Goal: Task Accomplishment & Management: Manage account settings

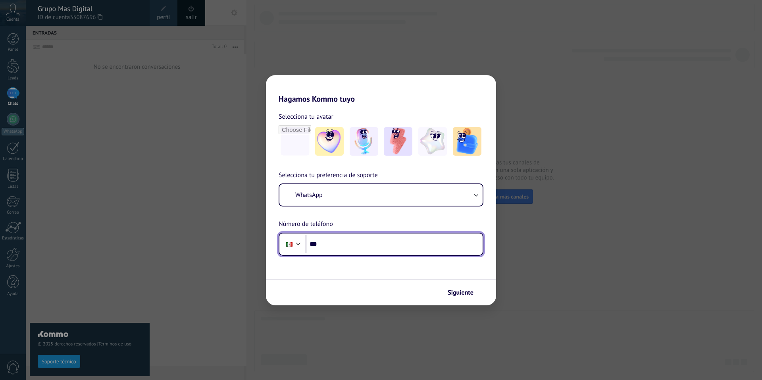
click at [347, 238] on input "***" at bounding box center [394, 244] width 177 height 18
click at [345, 247] on input "***" at bounding box center [394, 244] width 177 height 18
click at [363, 242] on input "***" at bounding box center [394, 244] width 177 height 18
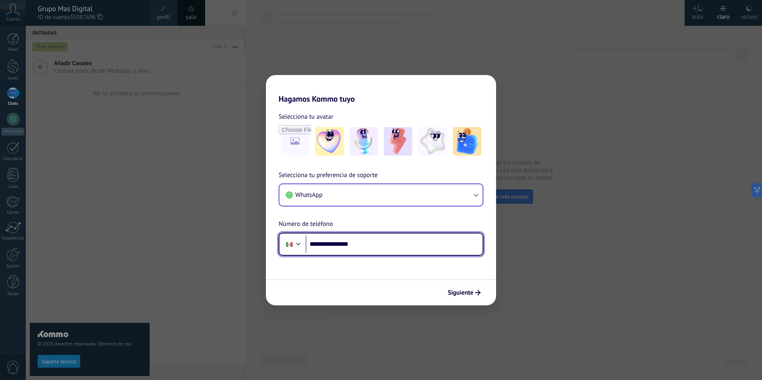
type input "**********"
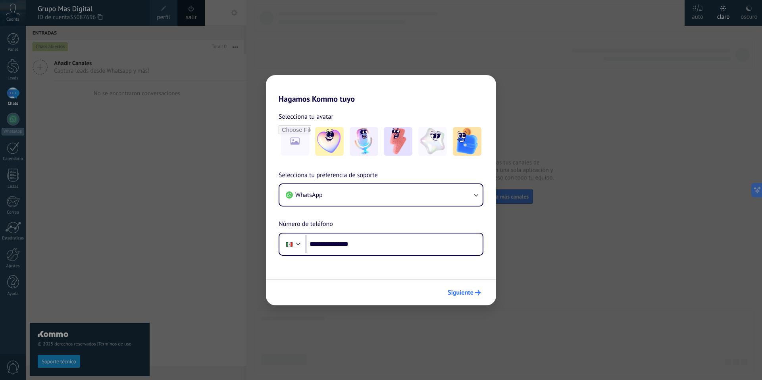
click at [461, 293] on span "Siguiente" at bounding box center [461, 293] width 26 height 6
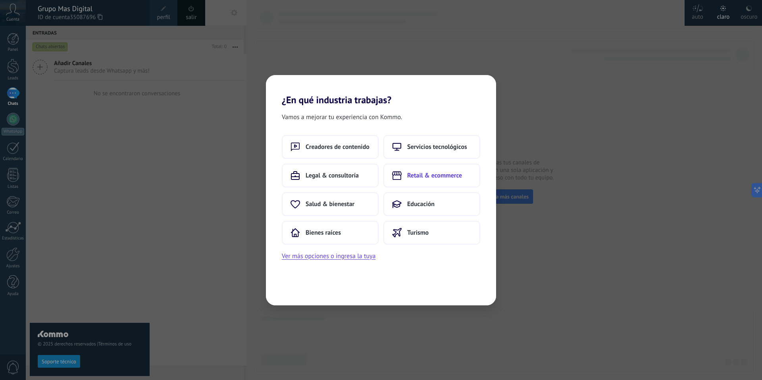
click at [449, 175] on span "Retail & ecommerce" at bounding box center [434, 175] width 55 height 8
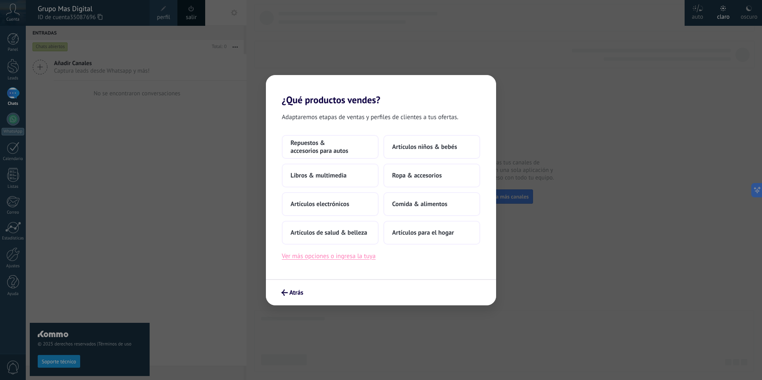
click at [338, 255] on button "Ver más opciones o ingresa la tuya" at bounding box center [329, 256] width 94 height 10
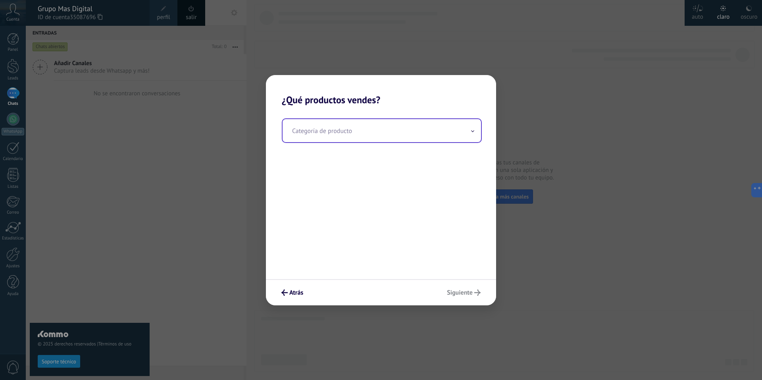
click at [358, 130] on input "text" at bounding box center [382, 130] width 198 height 23
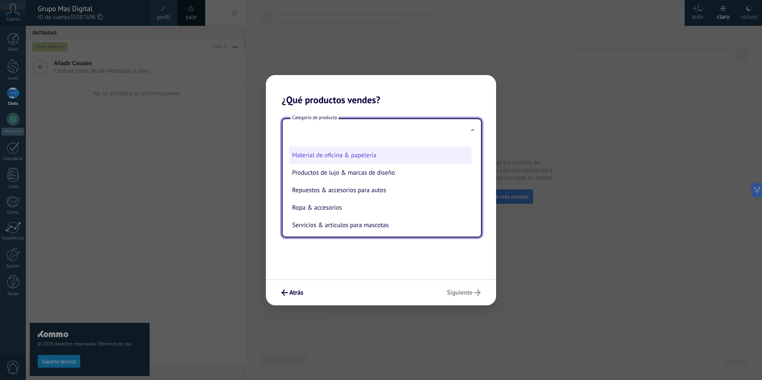
scroll to position [175, 0]
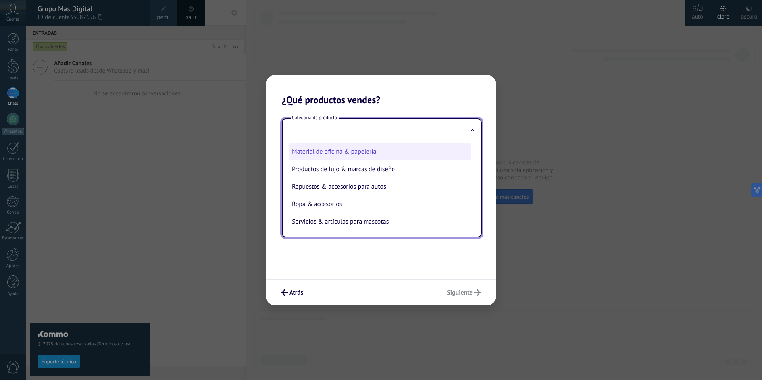
click at [373, 151] on li "Material de oficina & papelería" at bounding box center [380, 151] width 183 height 17
type input "**********"
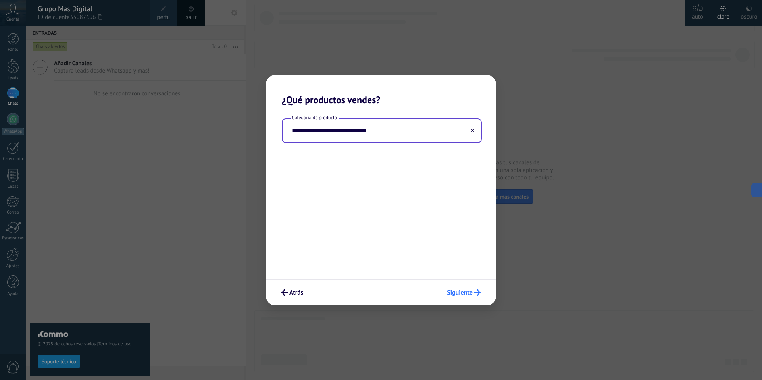
click at [465, 293] on span "Siguiente" at bounding box center [460, 293] width 26 height 6
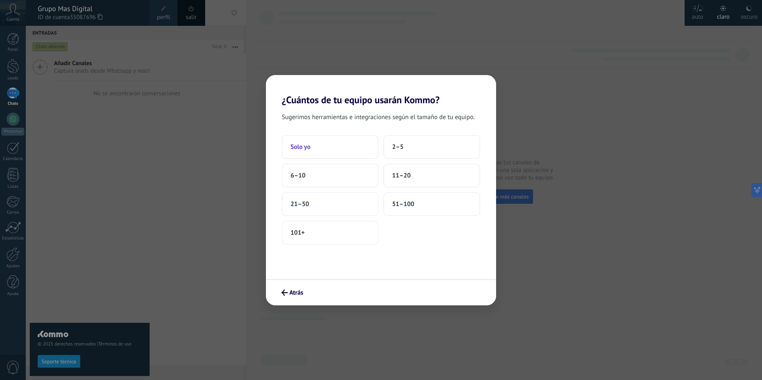
click at [300, 146] on span "Solo yo" at bounding box center [300, 147] width 20 height 8
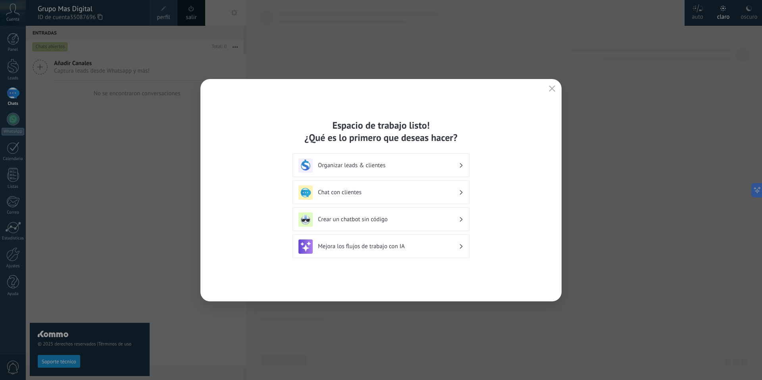
click at [407, 165] on h3 "Organizar leads & clientes" at bounding box center [388, 166] width 141 height 8
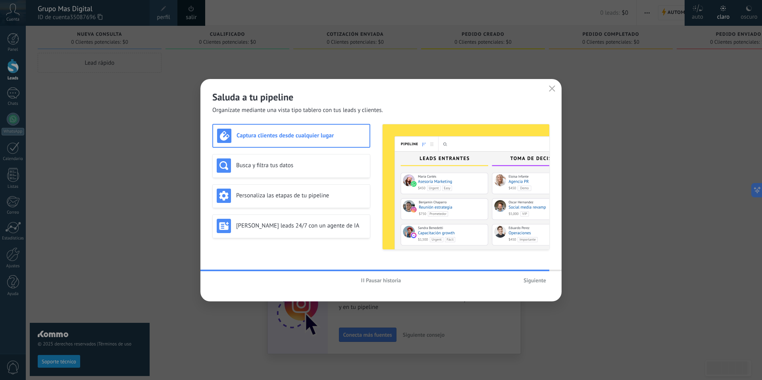
click at [350, 137] on h3 "Captura clientes desde cualquier lugar" at bounding box center [301, 136] width 129 height 8
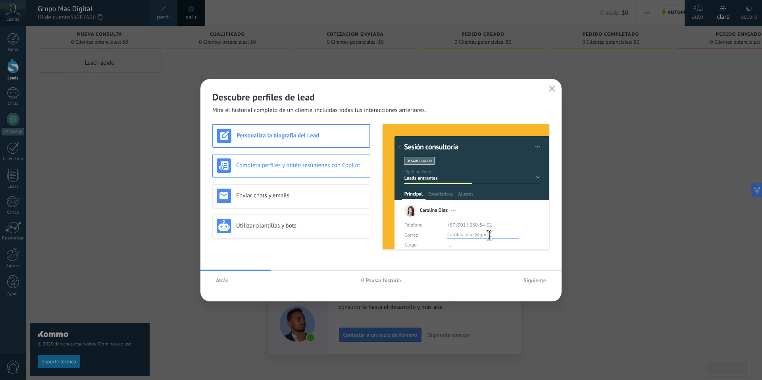
click at [341, 167] on h3 "Completa perfiles y obtén resúmenes con Copilot" at bounding box center [301, 166] width 130 height 8
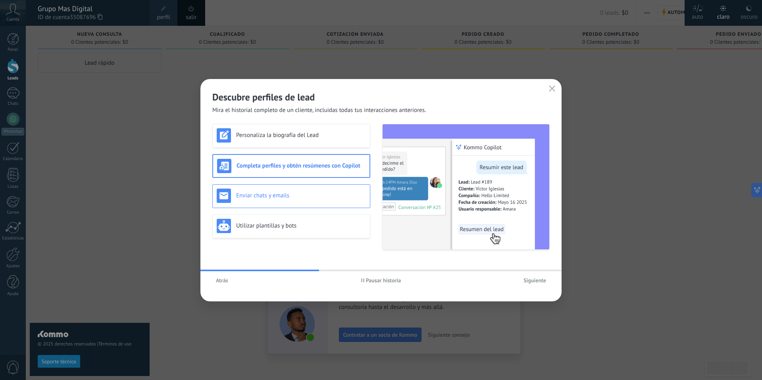
click at [322, 204] on div "Enviar chats y emails" at bounding box center [291, 196] width 158 height 24
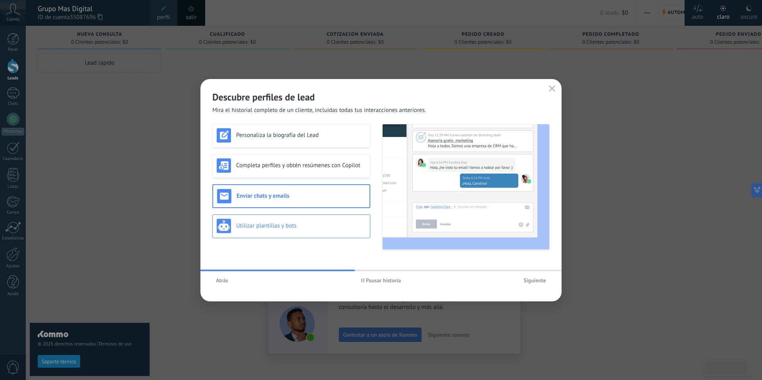
click at [318, 225] on h3 "Utilizar plantillas y bots" at bounding box center [301, 226] width 130 height 8
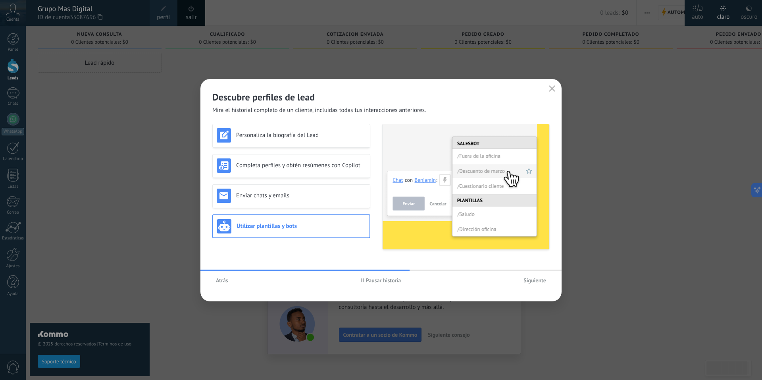
click at [533, 280] on span "Siguiente" at bounding box center [534, 280] width 23 height 6
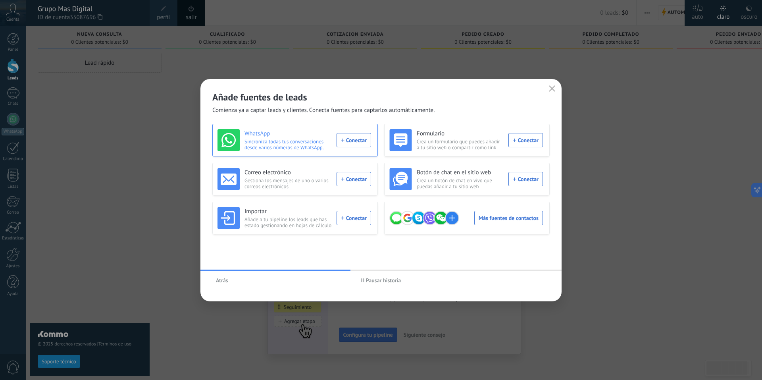
click at [356, 143] on div "WhatsApp Sincroniza todas tus conversaciones desde varios números de WhatsApp. …" at bounding box center [294, 140] width 154 height 22
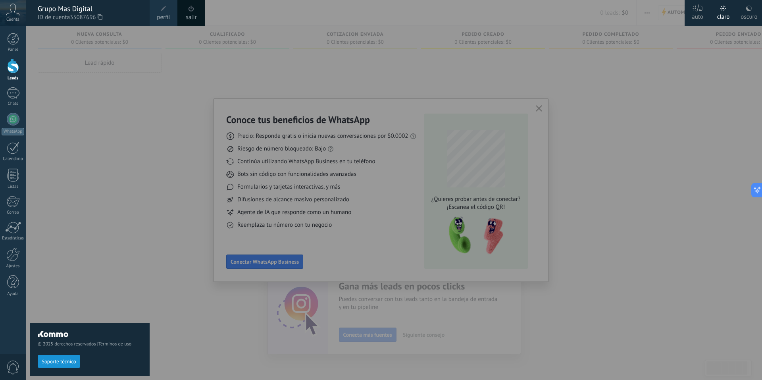
click at [388, 252] on div at bounding box center [407, 190] width 762 height 380
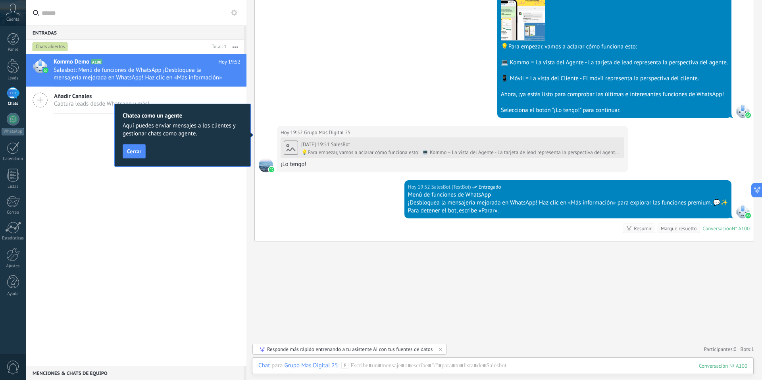
scroll to position [246, 0]
click at [42, 97] on icon at bounding box center [40, 99] width 15 height 15
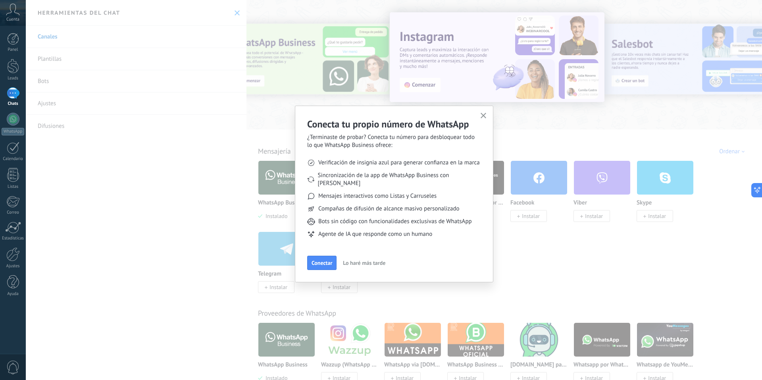
click at [487, 113] on button "button" at bounding box center [484, 116] width 10 height 11
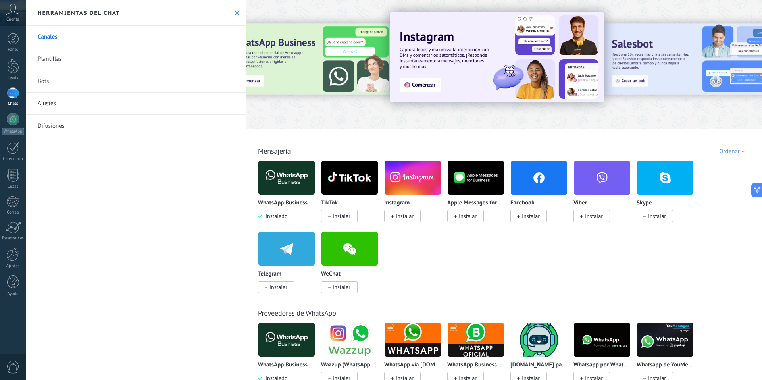
click at [270, 177] on img at bounding box center [286, 177] width 56 height 38
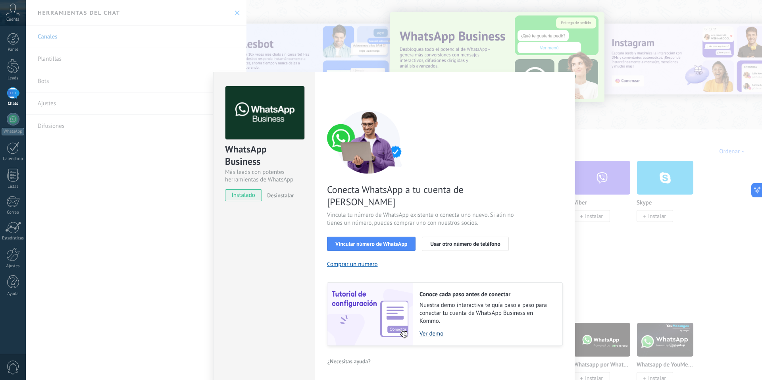
click at [431, 330] on link "Ver demo" at bounding box center [486, 334] width 135 height 8
click at [465, 241] on span "Usar otro número de teléfono" at bounding box center [465, 244] width 70 height 6
click at [667, 277] on div "WhatsApp Business Más leads con potentes herramientas de WhatsApp instalado Des…" at bounding box center [394, 190] width 736 height 380
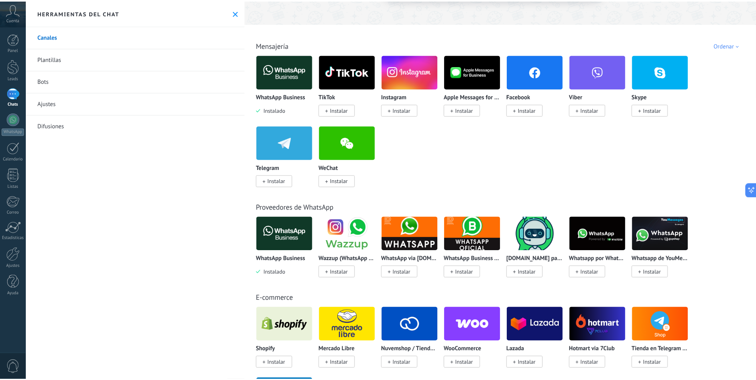
scroll to position [159, 0]
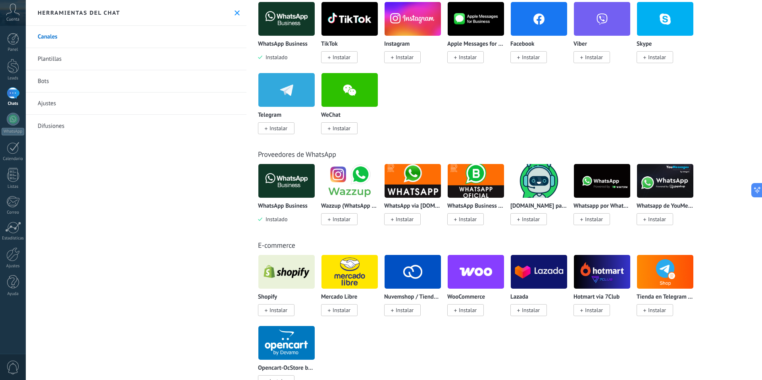
click at [484, 269] on img at bounding box center [476, 271] width 56 height 38
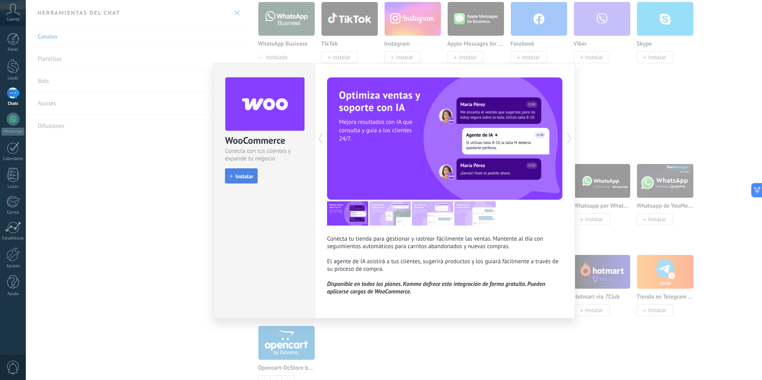
click at [246, 175] on span "Instalar" at bounding box center [244, 176] width 18 height 6
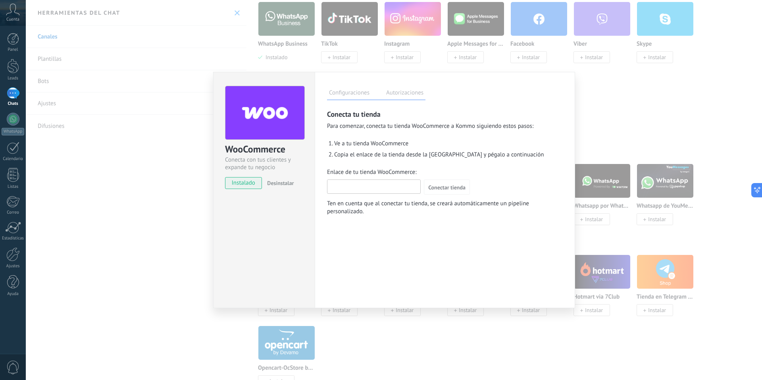
click at [360, 187] on input "Enlace de tu tienda WooCommerce:" at bounding box center [373, 186] width 93 height 13
paste input "**********"
type input "**********"
click at [453, 187] on span "Conectar tienda" at bounding box center [446, 188] width 37 height 6
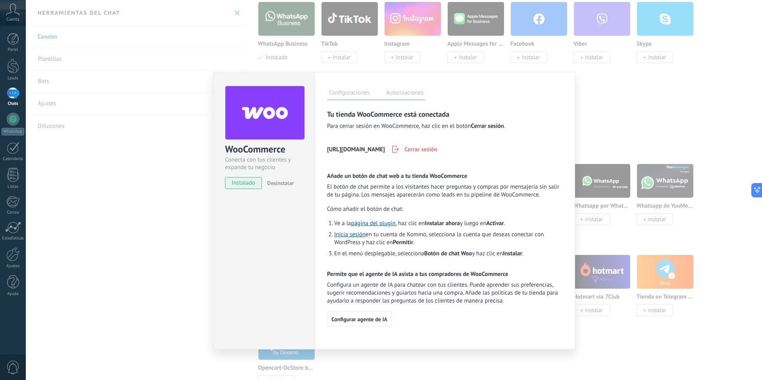
click at [500, 158] on div "https://grupomasdigital.com Cerrar sesión" at bounding box center [445, 150] width 236 height 20
click at [406, 94] on label "Autorizaciones" at bounding box center [404, 94] width 41 height 12
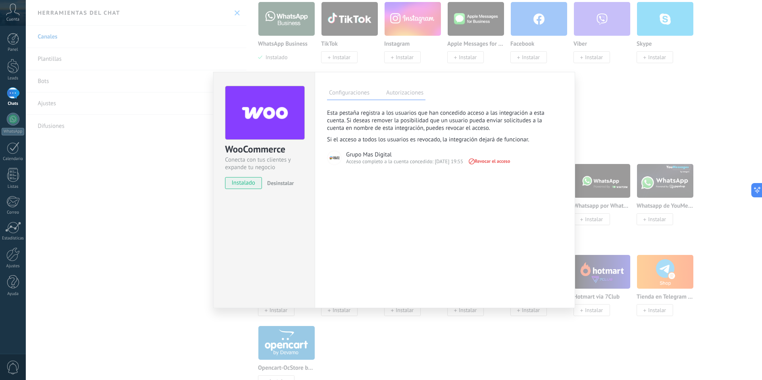
click at [350, 91] on label "Configuraciones" at bounding box center [349, 94] width 44 height 12
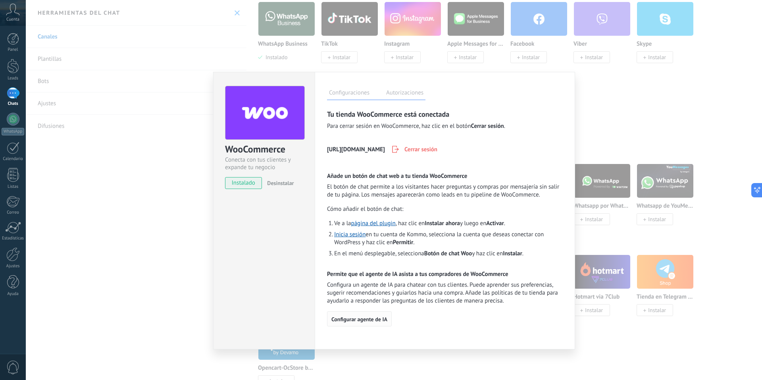
click at [373, 321] on span "Configurar agente de IA" at bounding box center [359, 319] width 56 height 6
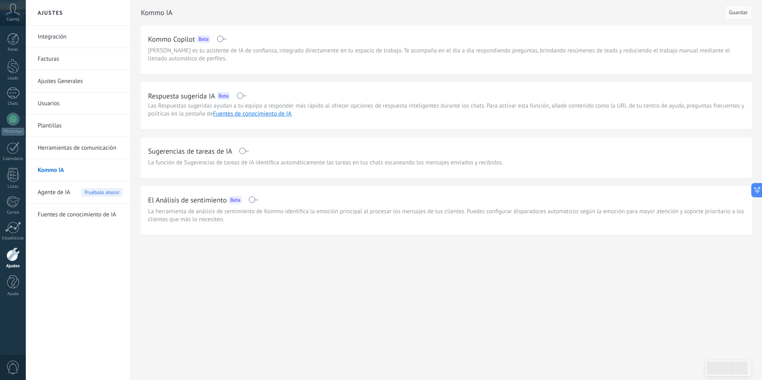
click at [59, 33] on link "Integración" at bounding box center [80, 37] width 85 height 22
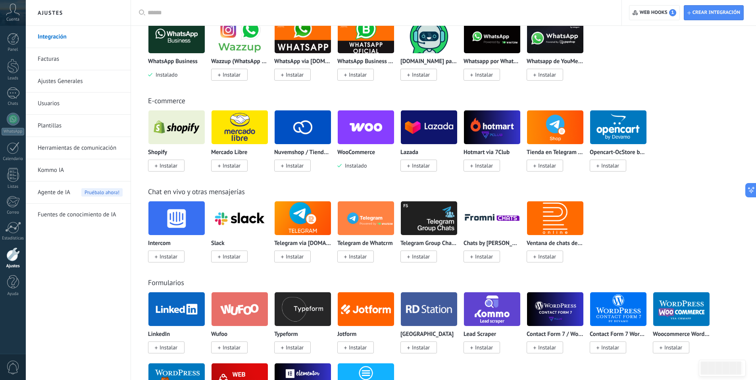
scroll to position [278, 0]
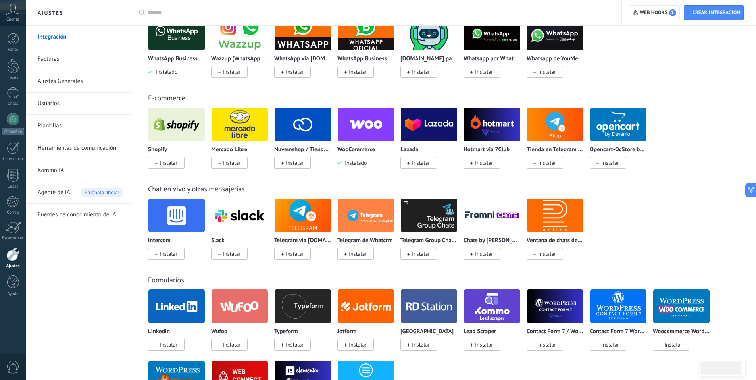
click at [243, 131] on img at bounding box center [240, 124] width 56 height 38
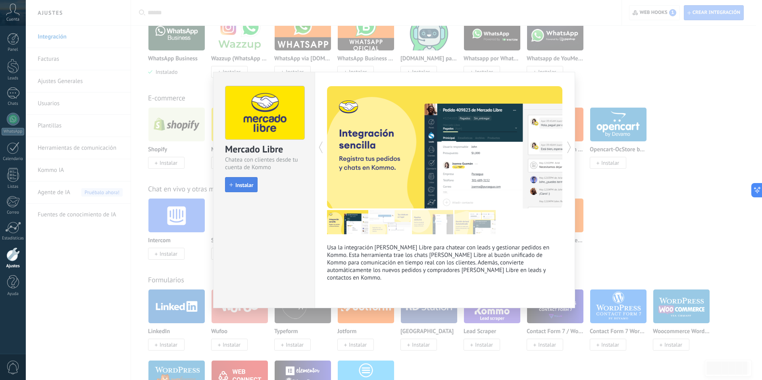
click at [246, 188] on span "Instalar" at bounding box center [244, 185] width 18 height 6
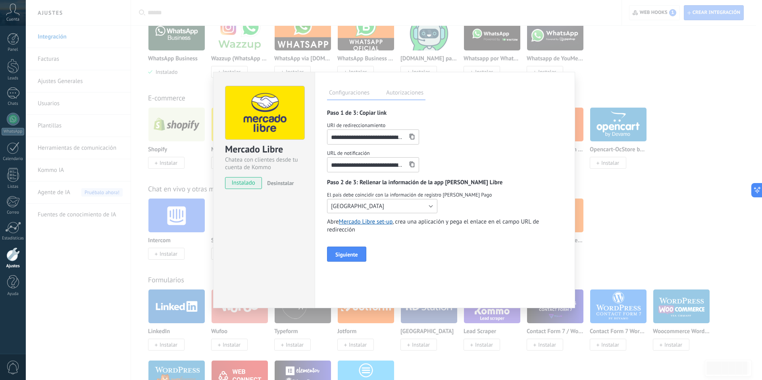
click at [430, 205] on button "[GEOGRAPHIC_DATA]" at bounding box center [382, 206] width 110 height 14
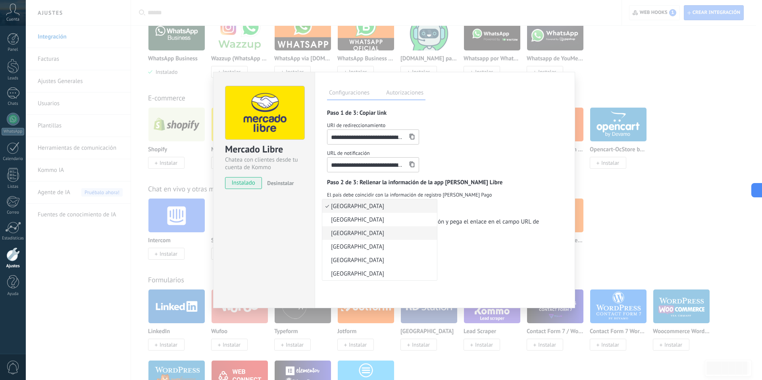
click at [351, 228] on li "Mexico" at bounding box center [379, 232] width 115 height 13
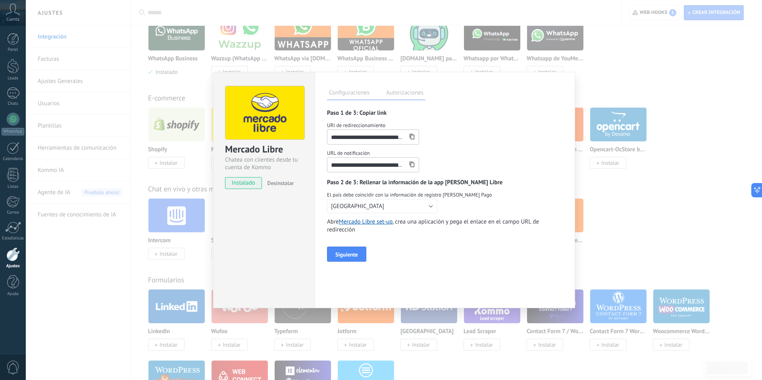
click at [449, 248] on div "**********" at bounding box center [445, 185] width 236 height 152
click at [689, 202] on div "**********" at bounding box center [394, 190] width 736 height 380
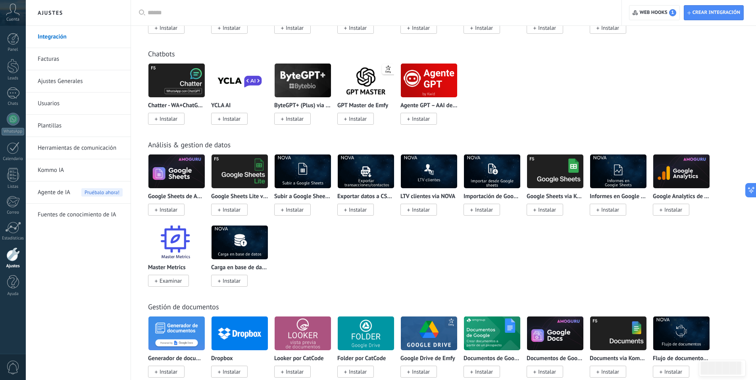
scroll to position [0, 0]
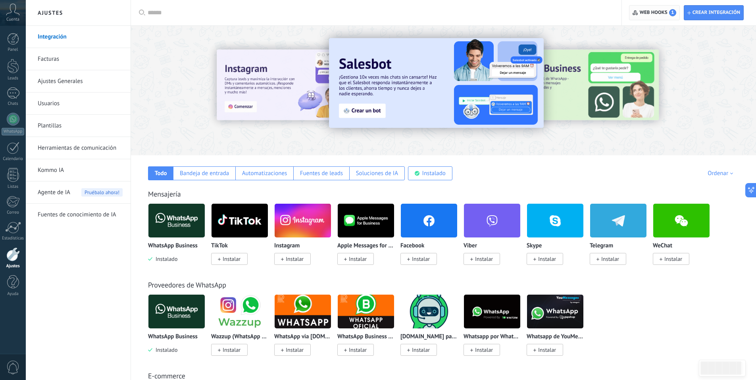
click at [648, 15] on span "Web hooks 1" at bounding box center [658, 12] width 37 height 7
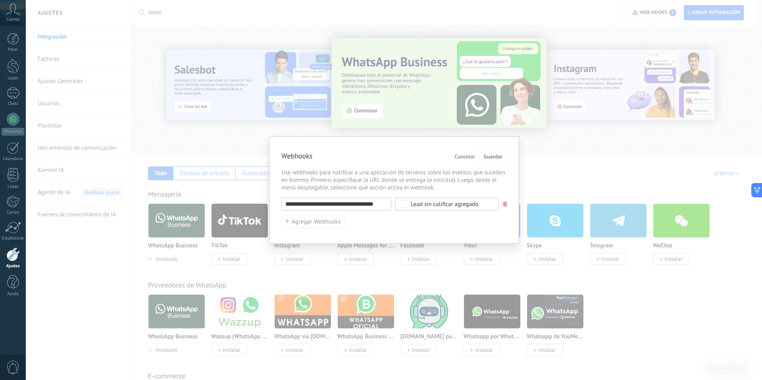
click at [358, 158] on div "Webhooks Cancelar Guardar" at bounding box center [393, 155] width 225 height 15
click at [694, 318] on div "**********" at bounding box center [394, 190] width 736 height 380
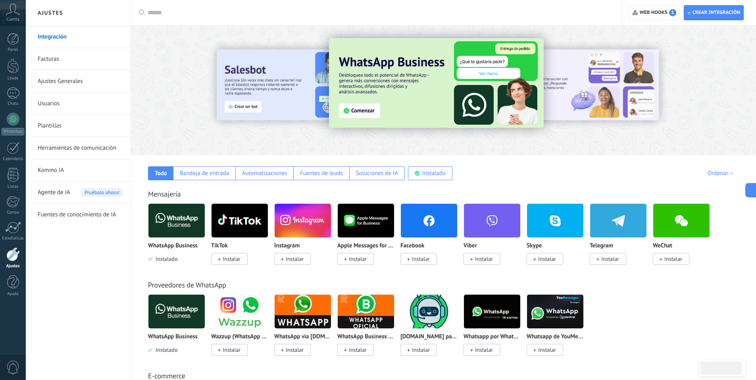
click at [56, 54] on link "Facturas" at bounding box center [80, 59] width 85 height 22
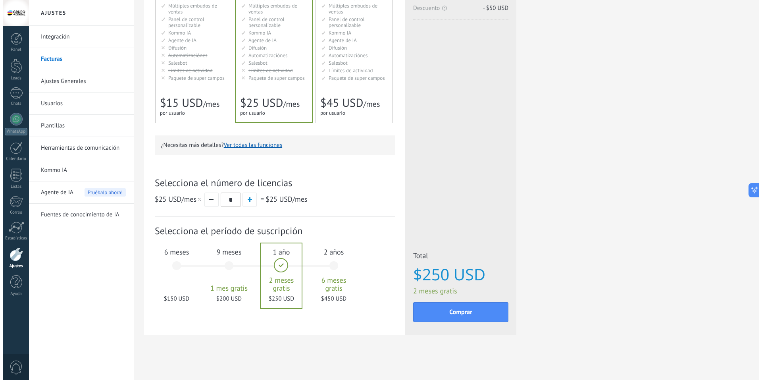
scroll to position [129, 0]
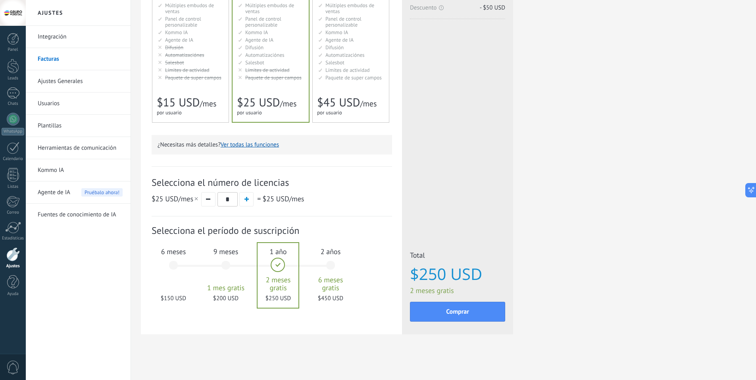
click at [255, 144] on button "Ver todas las funciones" at bounding box center [250, 145] width 58 height 8
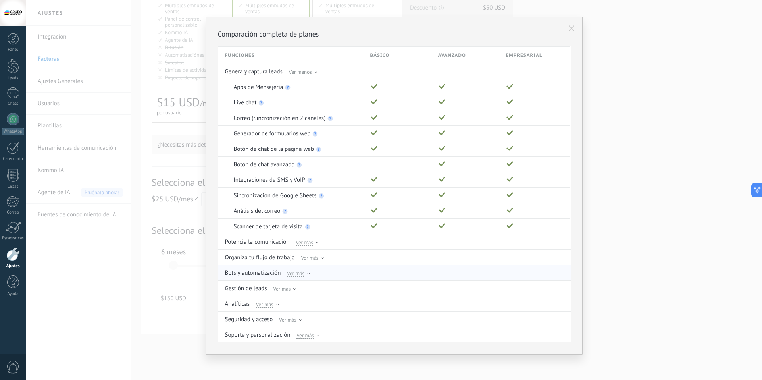
scroll to position [9, 0]
click at [176, 343] on div "Comparación completa de planes Funciones Básico Avanzado Empresarial Genera y c…" at bounding box center [394, 190] width 736 height 380
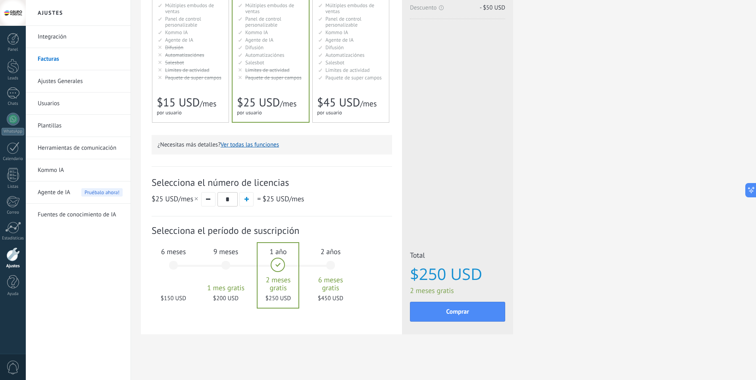
click at [173, 266] on div "6 meses $150 USD" at bounding box center [173, 269] width 43 height 56
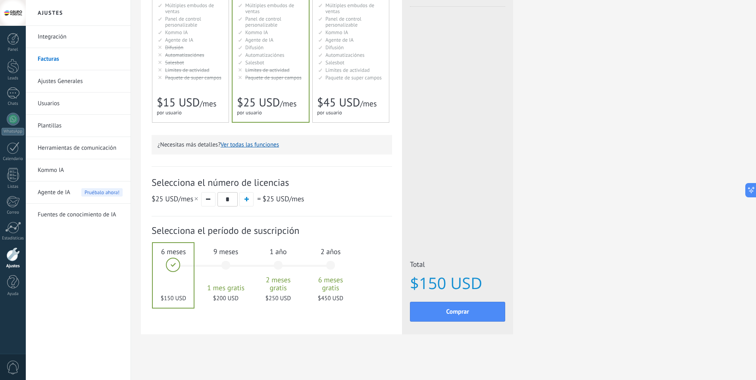
click at [277, 265] on div "1 año 2 meses gratis $250 USD" at bounding box center [278, 269] width 43 height 56
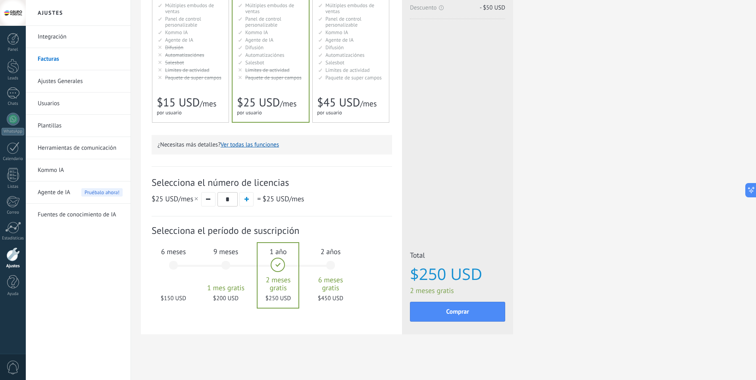
click at [229, 262] on div "9 meses 1 mes gratis $200 USD" at bounding box center [225, 269] width 43 height 56
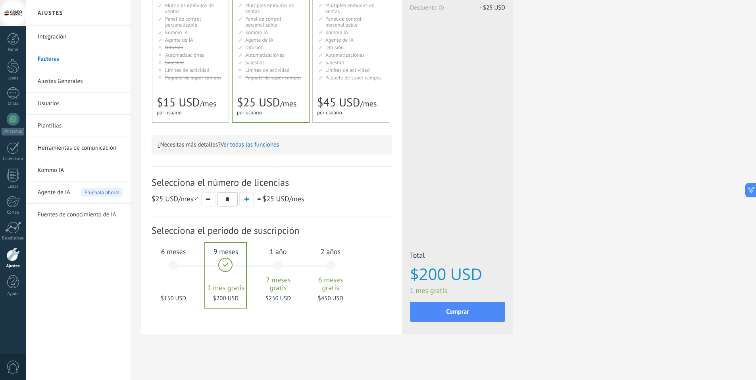
click at [170, 265] on div "6 meses $150 USD" at bounding box center [173, 269] width 43 height 56
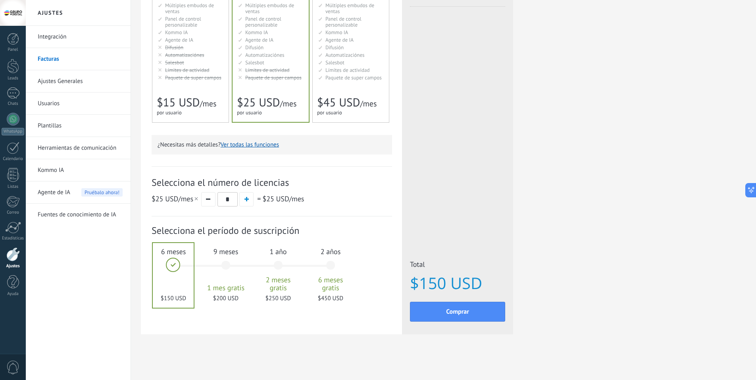
click at [223, 267] on div "9 meses 1 mes gratis $200 USD" at bounding box center [225, 269] width 43 height 56
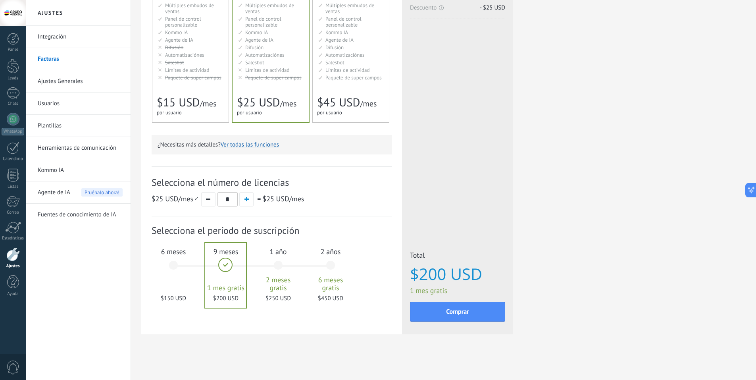
click at [275, 267] on div "1 año 2 meses gratis $250 USD" at bounding box center [278, 269] width 43 height 56
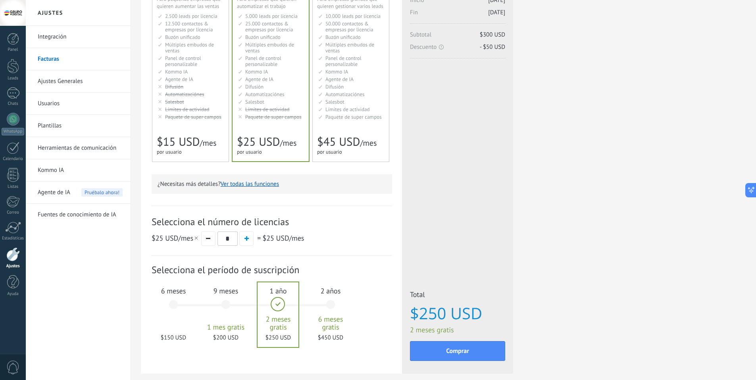
scroll to position [102, 0]
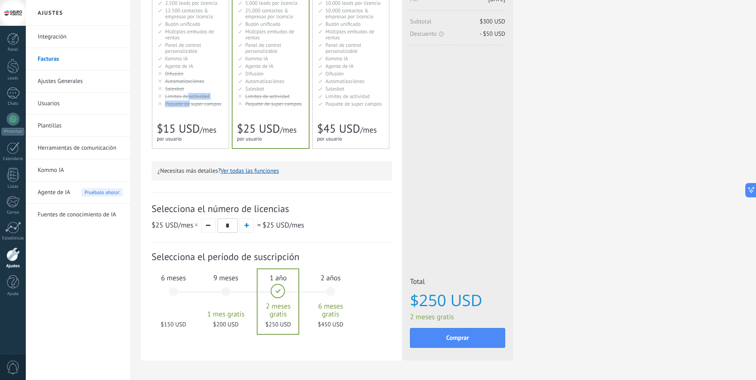
click at [188, 99] on ul "2.500 сделок на место 2.500 leads per seat 2.500 leads por licencia 添加线索和联系人 2.…" at bounding box center [191, 53] width 66 height 107
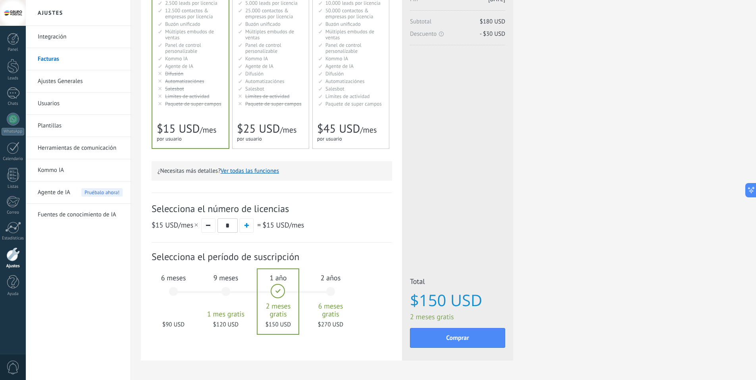
click at [175, 289] on div "6 meses $90 USD" at bounding box center [173, 295] width 43 height 56
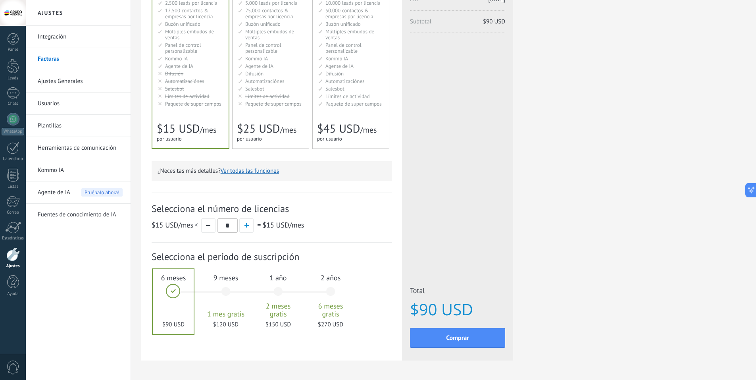
click at [235, 292] on div "9 meses 1 mes gratis $120 USD" at bounding box center [225, 295] width 43 height 56
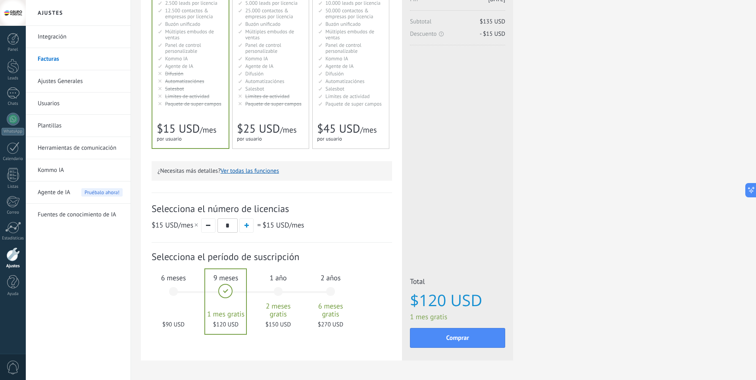
click at [180, 293] on div "6 meses $90 USD" at bounding box center [173, 295] width 43 height 56
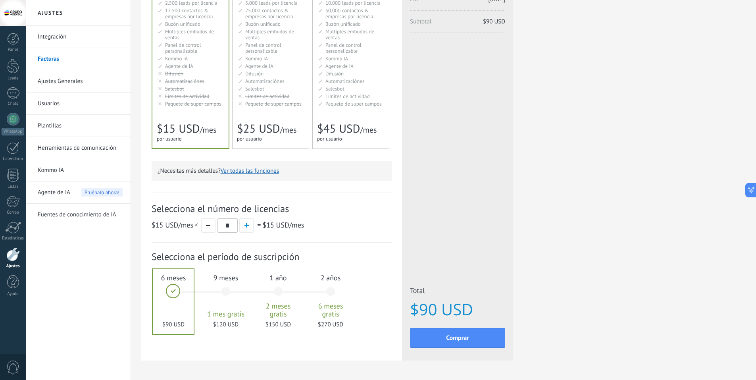
click at [277, 293] on div "1 año 2 meses gratis $150 USD" at bounding box center [278, 295] width 43 height 56
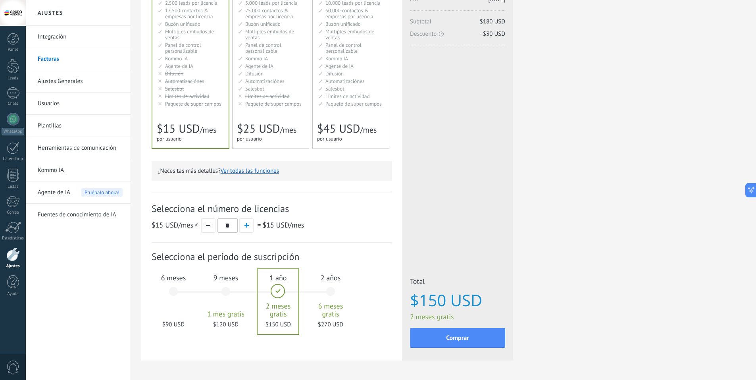
click at [174, 289] on div "6 meses $90 USD" at bounding box center [173, 295] width 43 height 56
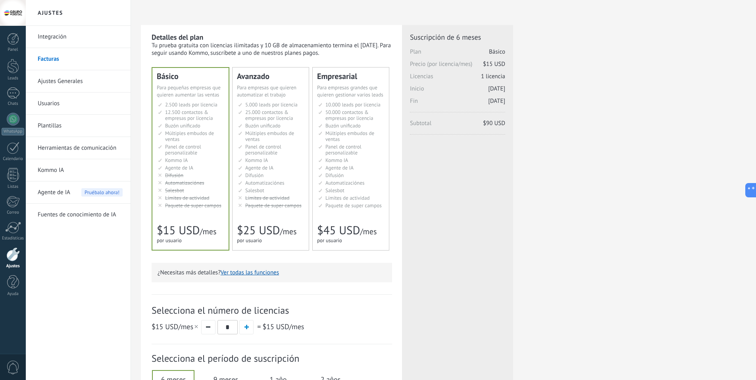
scroll to position [0, 0]
click at [64, 80] on link "Ajustes Generales" at bounding box center [80, 81] width 85 height 22
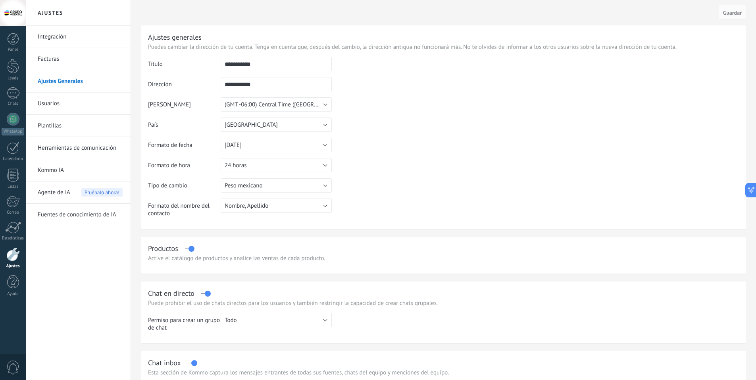
click at [54, 59] on link "Facturas" at bounding box center [80, 59] width 85 height 22
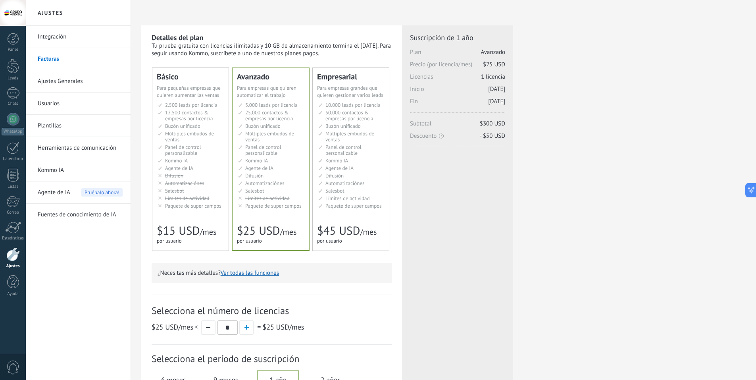
click at [165, 113] on span "12.500 contactos & empresas por licencia" at bounding box center [189, 115] width 48 height 13
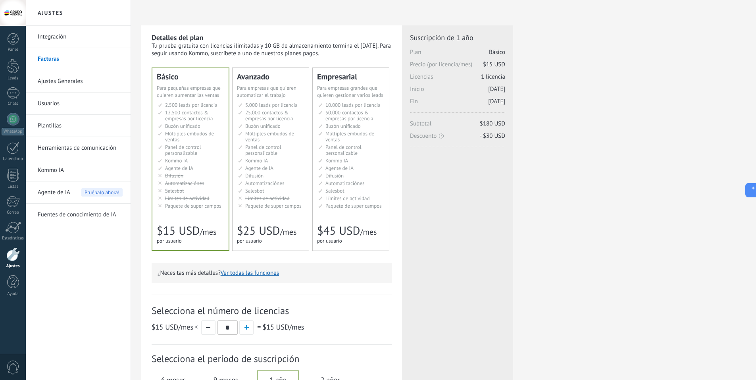
click at [48, 82] on link "Ajustes Generales" at bounding box center [80, 81] width 85 height 22
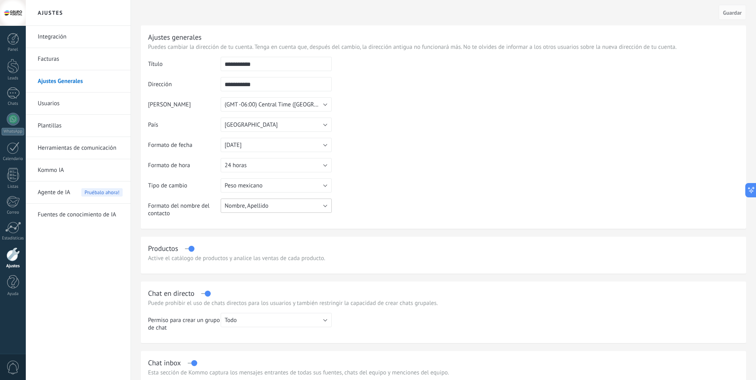
click at [250, 206] on span "Nombre, Apellido" at bounding box center [247, 206] width 44 height 8
click at [256, 205] on span "Nombre, Apellido" at bounding box center [272, 206] width 113 height 8
click at [266, 182] on button "Peso mexicano" at bounding box center [276, 185] width 111 height 14
click at [266, 182] on span "Dólar estadounidense" at bounding box center [272, 186] width 113 height 8
click at [276, 65] on input "**********" at bounding box center [276, 64] width 111 height 14
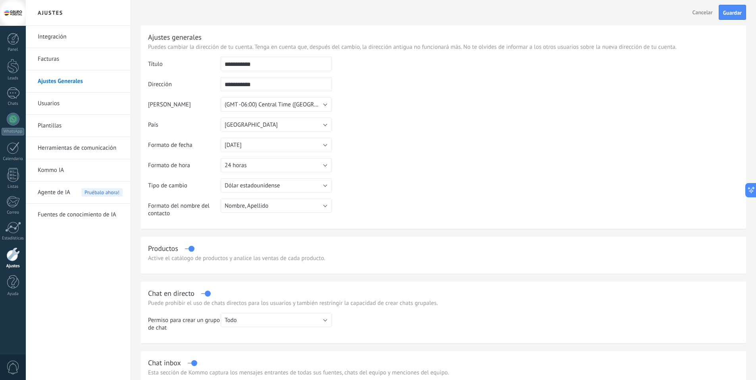
click at [46, 102] on link "Usuarios" at bounding box center [80, 103] width 85 height 22
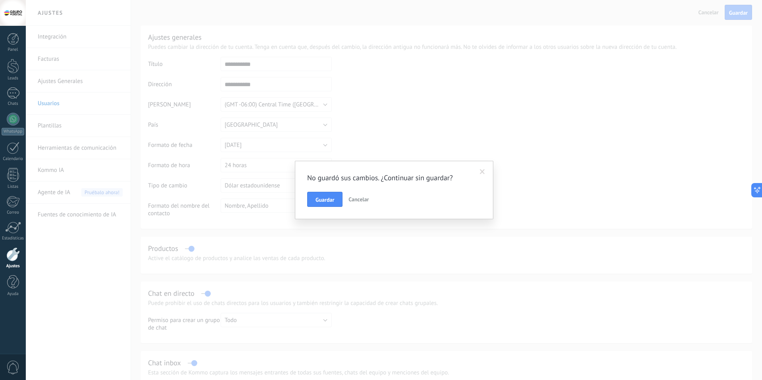
click at [475, 172] on div "No guardó sus cambios. ¿Continuar sin guardar? Guardar Cancelar" at bounding box center [394, 190] width 198 height 58
click at [333, 204] on button "Guardar" at bounding box center [324, 199] width 35 height 15
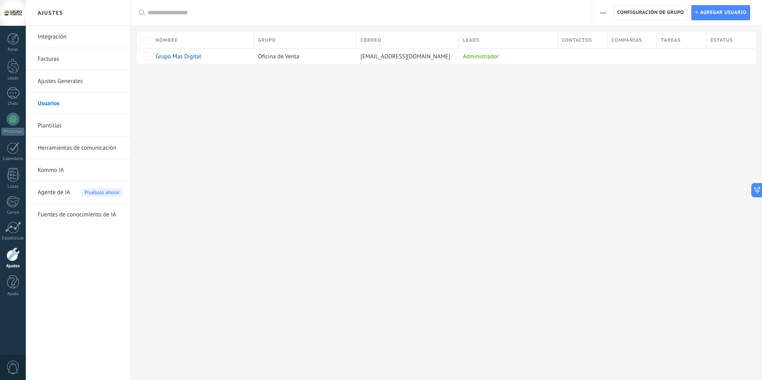
click at [53, 127] on link "Plantillas" at bounding box center [80, 126] width 85 height 22
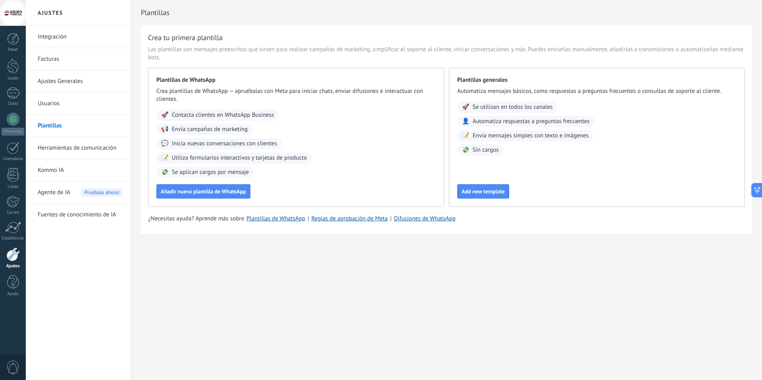
click at [65, 149] on link "Herramientas de comunicación" at bounding box center [80, 148] width 85 height 22
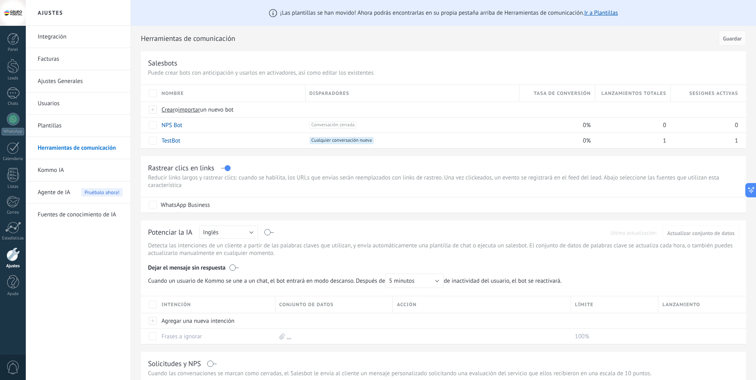
click at [62, 170] on link "Kommo IA" at bounding box center [80, 170] width 85 height 22
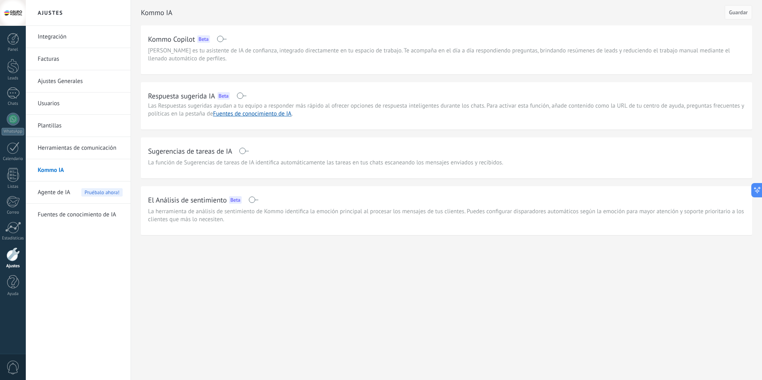
click at [62, 192] on span "Agente de IA" at bounding box center [54, 192] width 33 height 22
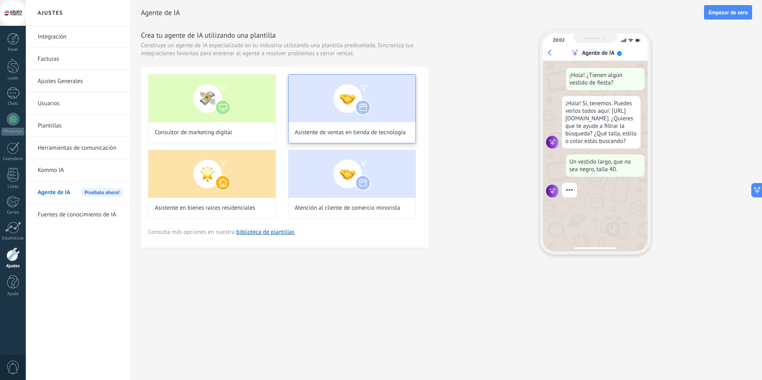
click at [346, 129] on span "Asistente de ventas en tienda de tecnología" at bounding box center [350, 133] width 111 height 8
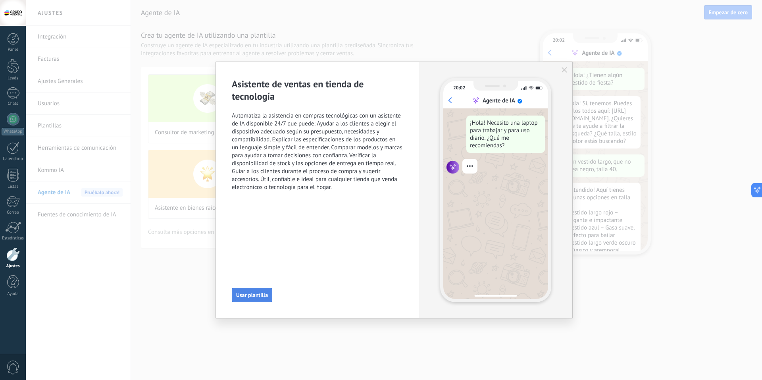
scroll to position [24, 0]
click at [260, 294] on span "Usar plantilla" at bounding box center [252, 295] width 32 height 6
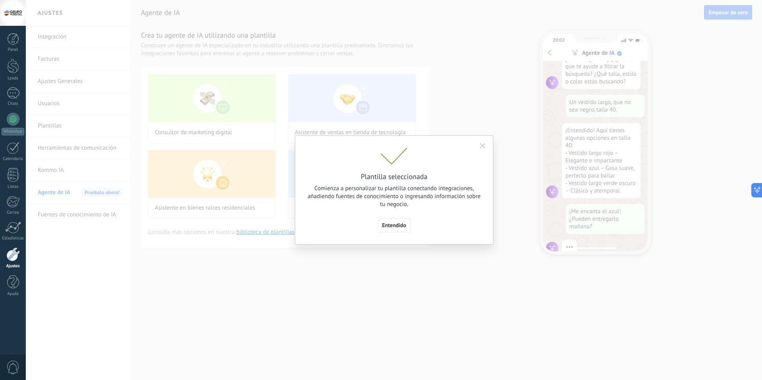
scroll to position [80, 0]
click at [388, 225] on span "Entendido" at bounding box center [394, 225] width 24 height 6
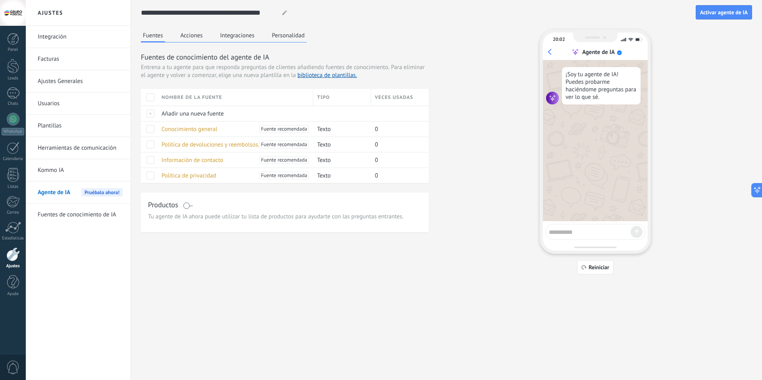
click at [11, 259] on div at bounding box center [12, 254] width 13 height 14
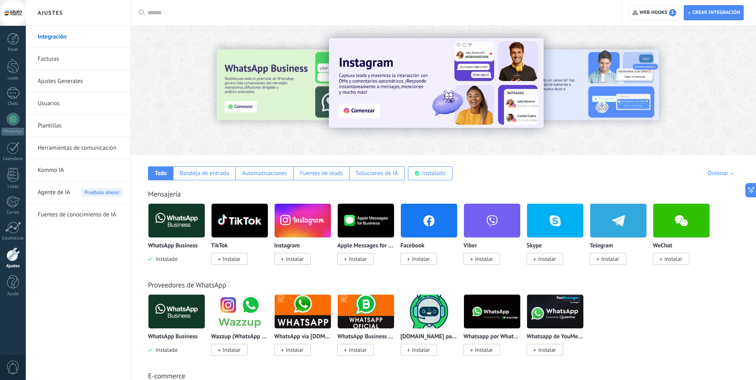
click at [15, 16] on div at bounding box center [13, 13] width 26 height 26
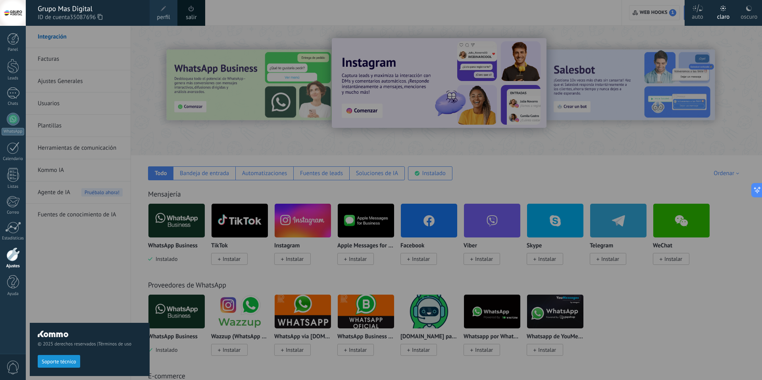
click at [750, 6] on use at bounding box center [749, 9] width 6 height 6
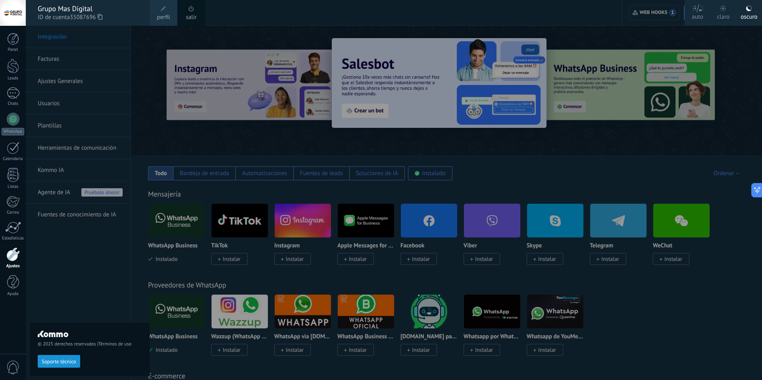
click at [83, 276] on div "© 2025 derechos reservados | Términos de uso Soporte técnico" at bounding box center [90, 203] width 120 height 354
click at [71, 359] on span "Soporte técnico" at bounding box center [59, 362] width 35 height 6
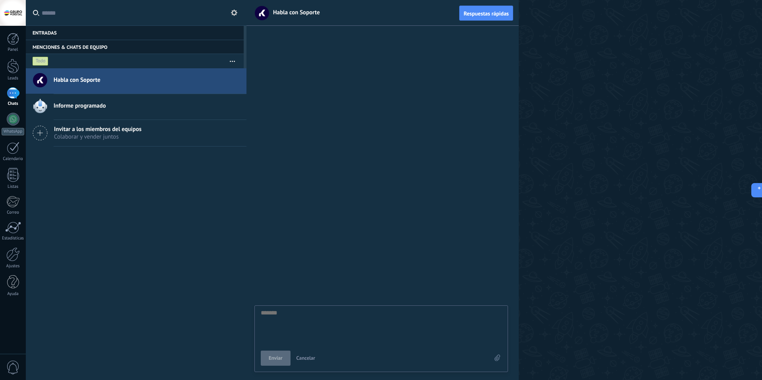
scroll to position [8, 0]
click at [233, 11] on use at bounding box center [234, 13] width 6 height 6
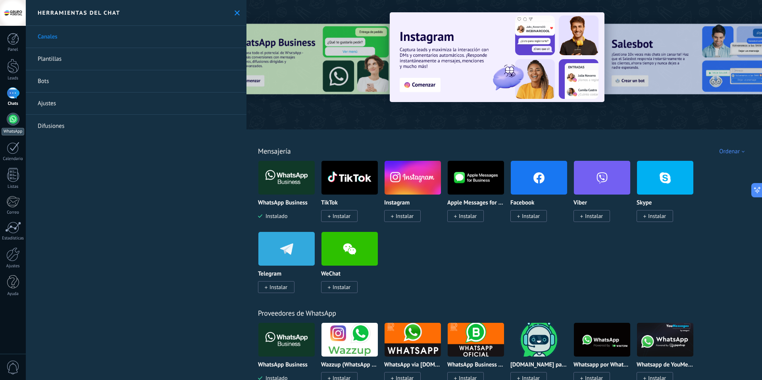
click at [10, 125] on link "WhatsApp" at bounding box center [13, 124] width 26 height 23
